Goal: Task Accomplishment & Management: Use online tool/utility

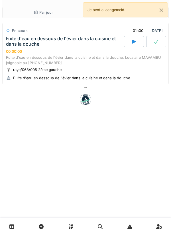
click at [114, 85] on div at bounding box center [85, 88] width 167 height 8
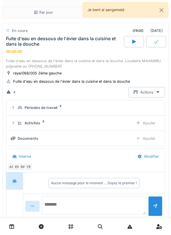
click at [106, 203] on textarea at bounding box center [94, 206] width 104 height 18
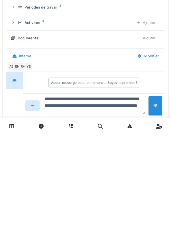
scroll to position [13, 0]
type textarea "**********"
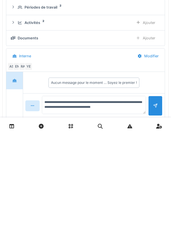
click at [153, 210] on div at bounding box center [156, 207] width 14 height 20
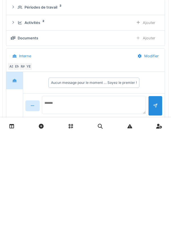
scroll to position [0, 0]
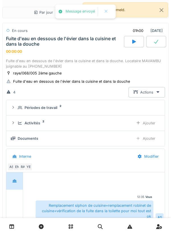
click at [145, 125] on div "Ajouter" at bounding box center [145, 123] width 29 height 11
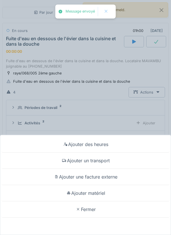
click at [97, 196] on div "Ajouter matériel" at bounding box center [85, 193] width 169 height 16
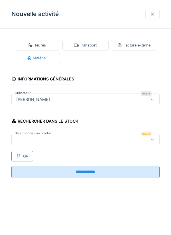
click at [119, 150] on div "Rechercher dans le stock Sélectionnez un produit Requis QR" at bounding box center [85, 137] width 149 height 49
click at [131, 142] on div at bounding box center [76, 140] width 125 height 6
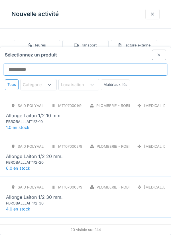
click at [117, 64] on input "Sélectionnez un produit" at bounding box center [86, 70] width 164 height 12
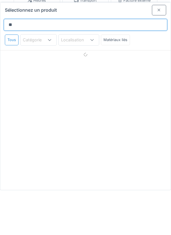
type input "*"
type input "*****"
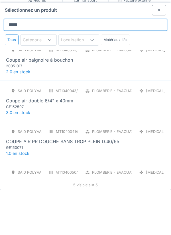
scroll to position [53, 0]
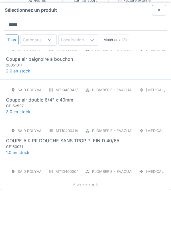
click at [12, 148] on div "GE152597" at bounding box center [40, 150] width 69 height 5
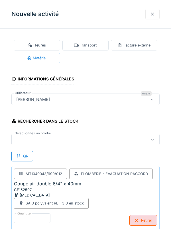
click at [91, 142] on div at bounding box center [76, 140] width 125 height 6
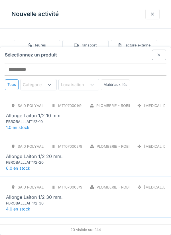
scroll to position [22, 0]
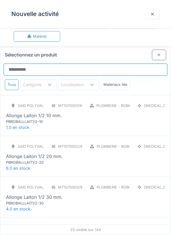
click at [125, 64] on input "Sélectionnez un produit" at bounding box center [86, 70] width 164 height 12
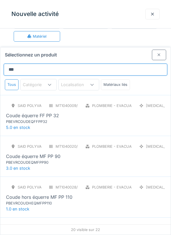
type input "*****"
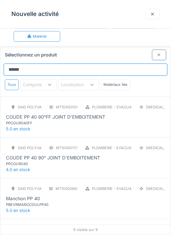
scroll to position [120, 0]
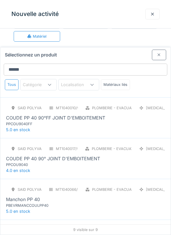
click at [100, 108] on div "SAID polyvalent RE MT1040010/999/012 Plomberie - Evacuation raccord [MEDICAL_DA…" at bounding box center [85, 117] width 171 height 41
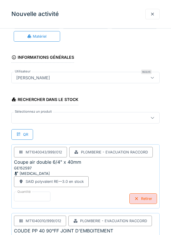
click at [71, 120] on div at bounding box center [76, 118] width 125 height 6
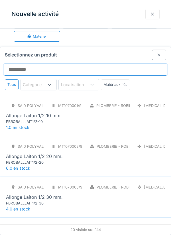
click at [125, 64] on input "Sélectionnez un produit" at bounding box center [86, 70] width 164 height 12
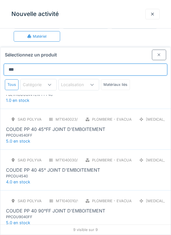
scroll to position [0, 0]
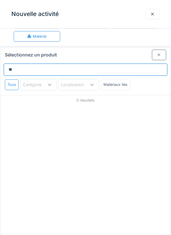
type input "*"
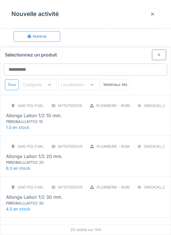
click at [165, 50] on div at bounding box center [159, 55] width 14 height 11
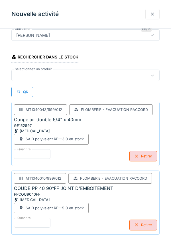
scroll to position [65, 0]
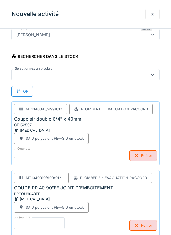
click at [52, 224] on input "*" at bounding box center [39, 224] width 51 height 12
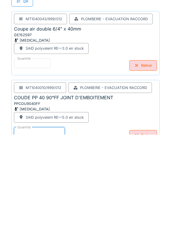
scroll to position [58, 0]
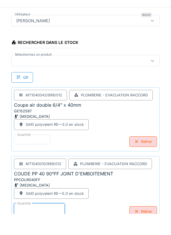
type input "*"
click at [117, 87] on div at bounding box center [85, 81] width 149 height 11
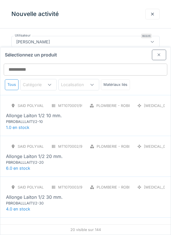
scroll to position [22, 0]
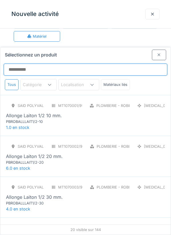
click at [57, 64] on input "Sélectionnez un produit" at bounding box center [86, 70] width 164 height 12
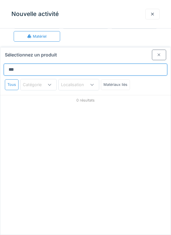
type input "****"
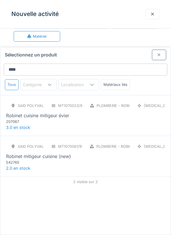
click at [81, 101] on div "SAID polyvalent RE MT1070023/999/012 Plomberie - Robinetterie [MEDICAL_DATA] Ro…" at bounding box center [85, 113] width 159 height 24
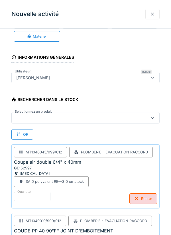
scroll to position [138, 0]
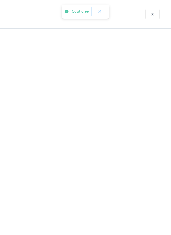
scroll to position [0, 0]
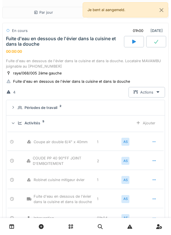
click at [152, 43] on div at bounding box center [157, 41] width 20 height 11
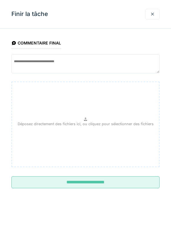
click at [102, 184] on input "**********" at bounding box center [85, 183] width 149 height 12
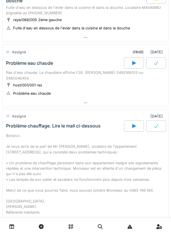
scroll to position [265, 0]
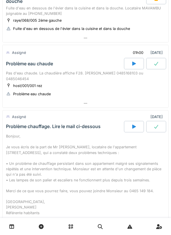
click at [101, 107] on div at bounding box center [86, 103] width 166 height 8
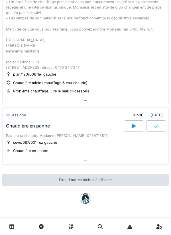
scroll to position [560, 0]
